Goal: Task Accomplishment & Management: Use online tool/utility

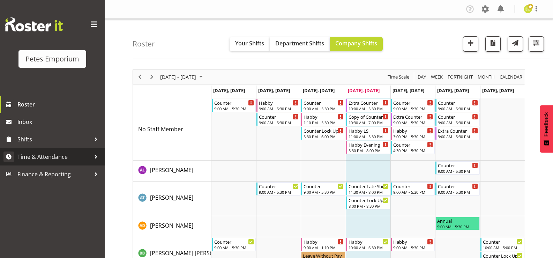
click at [76, 156] on span "Time & Attendance" at bounding box center [53, 157] width 73 height 10
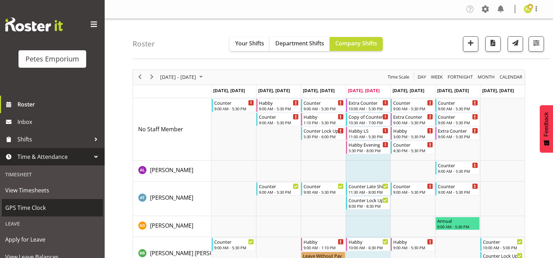
click at [43, 207] on span "GPS Time Clock" at bounding box center [52, 207] width 94 height 10
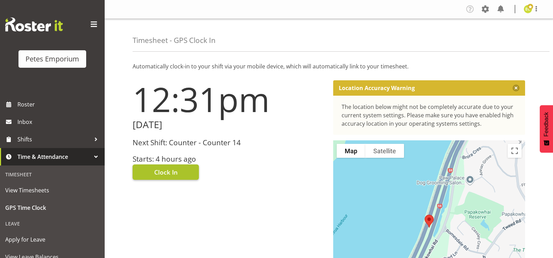
click at [180, 173] on button "Clock In" at bounding box center [166, 171] width 66 height 15
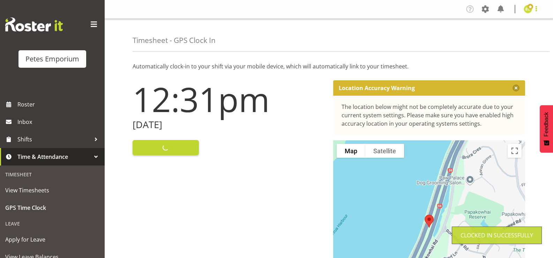
click at [533, 9] on span at bounding box center [536, 9] width 8 height 8
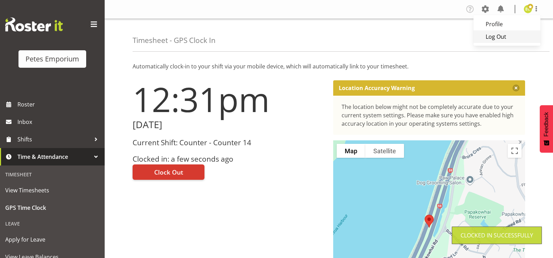
click at [499, 32] on link "Log Out" at bounding box center [507, 36] width 67 height 13
